Goal: Information Seeking & Learning: Learn about a topic

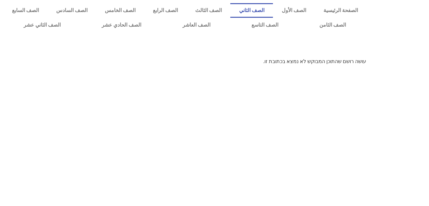
click at [273, 15] on link "الصف الثاني" at bounding box center [252, 10] width 43 height 15
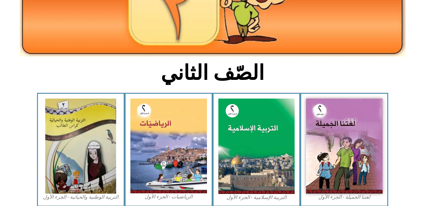
scroll to position [106, 0]
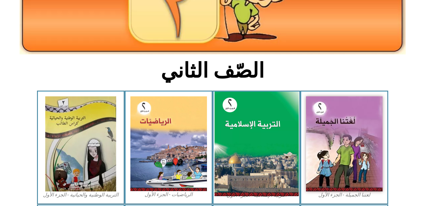
click at [275, 160] on img at bounding box center [256, 143] width 84 height 105
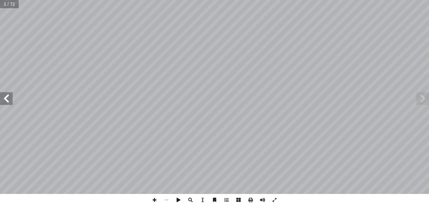
click at [9, 96] on span at bounding box center [6, 98] width 13 height 13
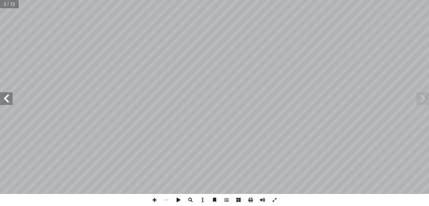
click at [9, 96] on span at bounding box center [6, 98] width 13 height 13
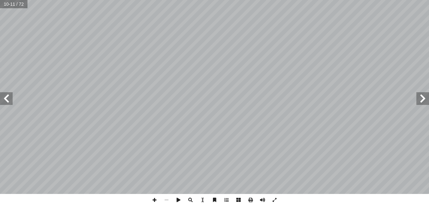
click at [9, 96] on span at bounding box center [6, 98] width 13 height 13
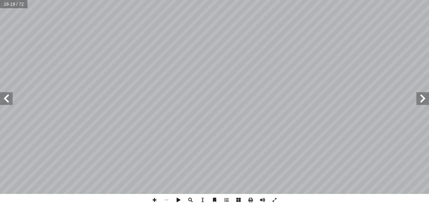
click at [9, 96] on span at bounding box center [6, 98] width 13 height 13
click at [424, 100] on span at bounding box center [423, 98] width 13 height 13
click at [155, 199] on span at bounding box center [155, 200] width 12 height 12
